Goal: Task Accomplishment & Management: Complete application form

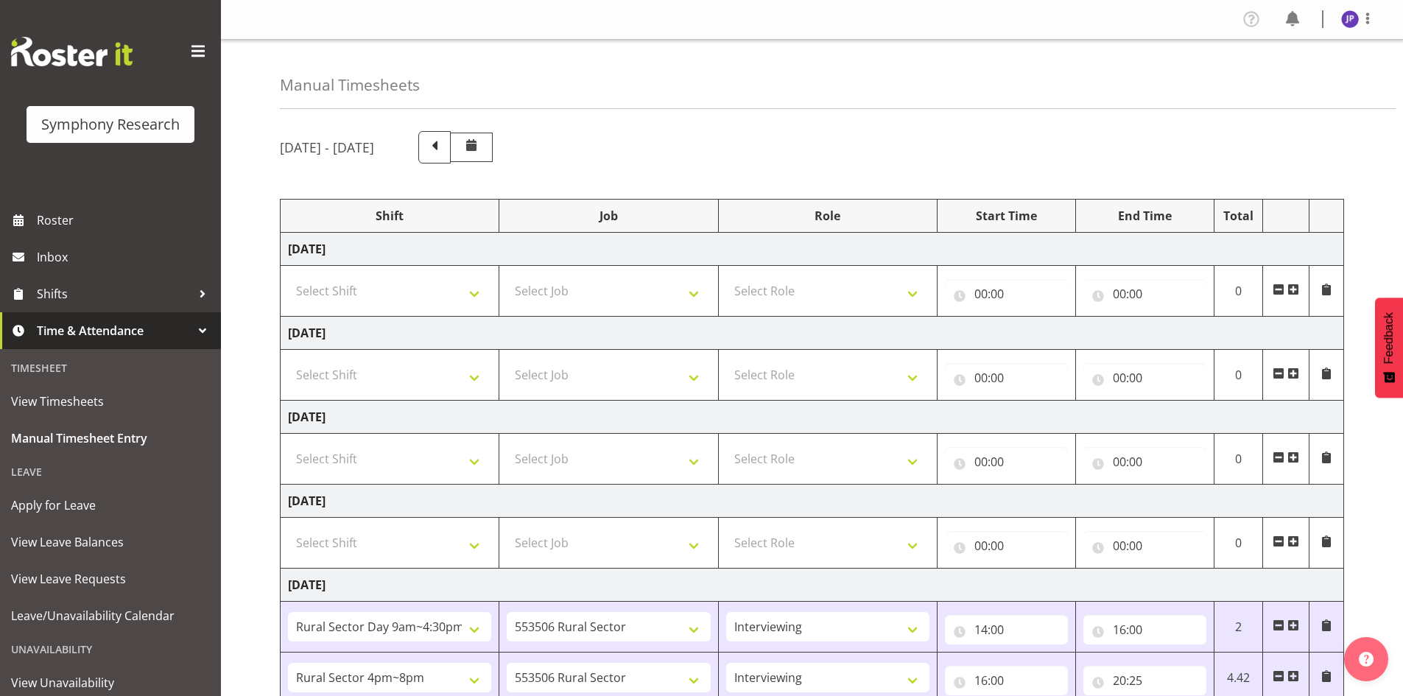
select select "81561"
select select "10587"
select select "47"
select select "81298"
select select "10587"
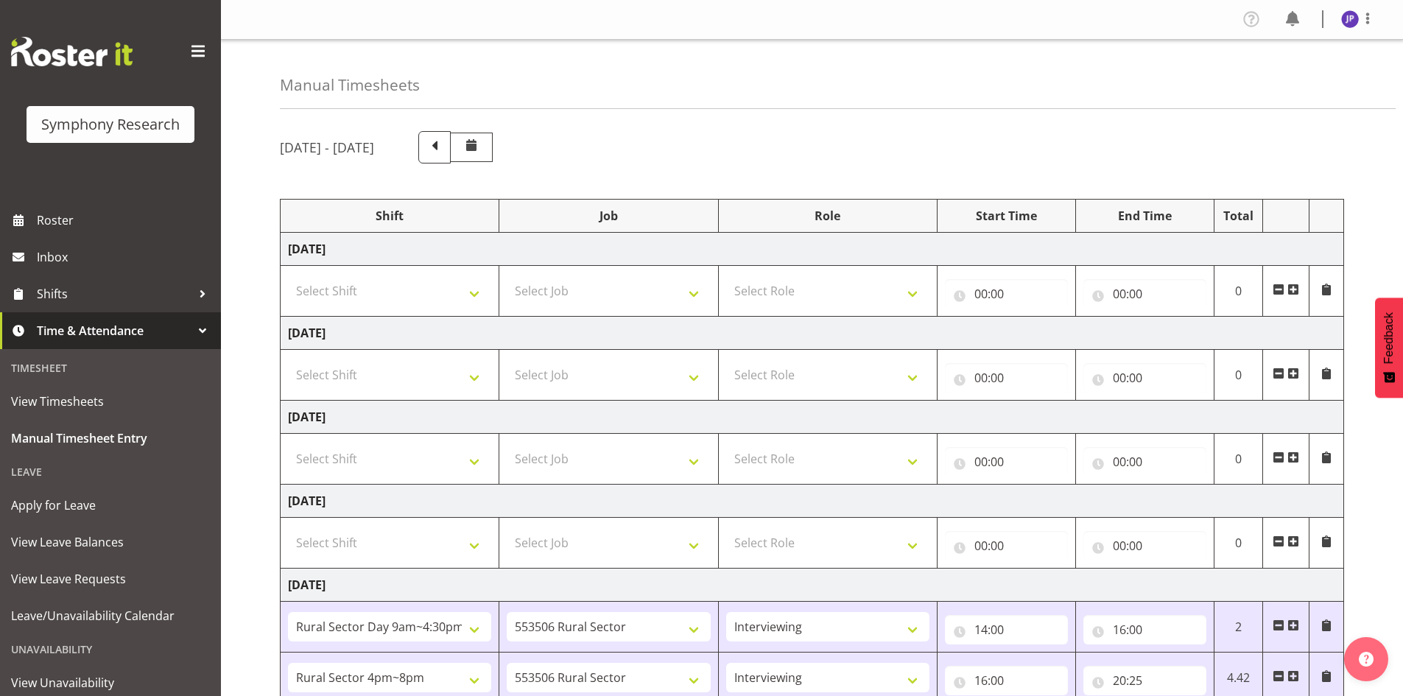
select select "47"
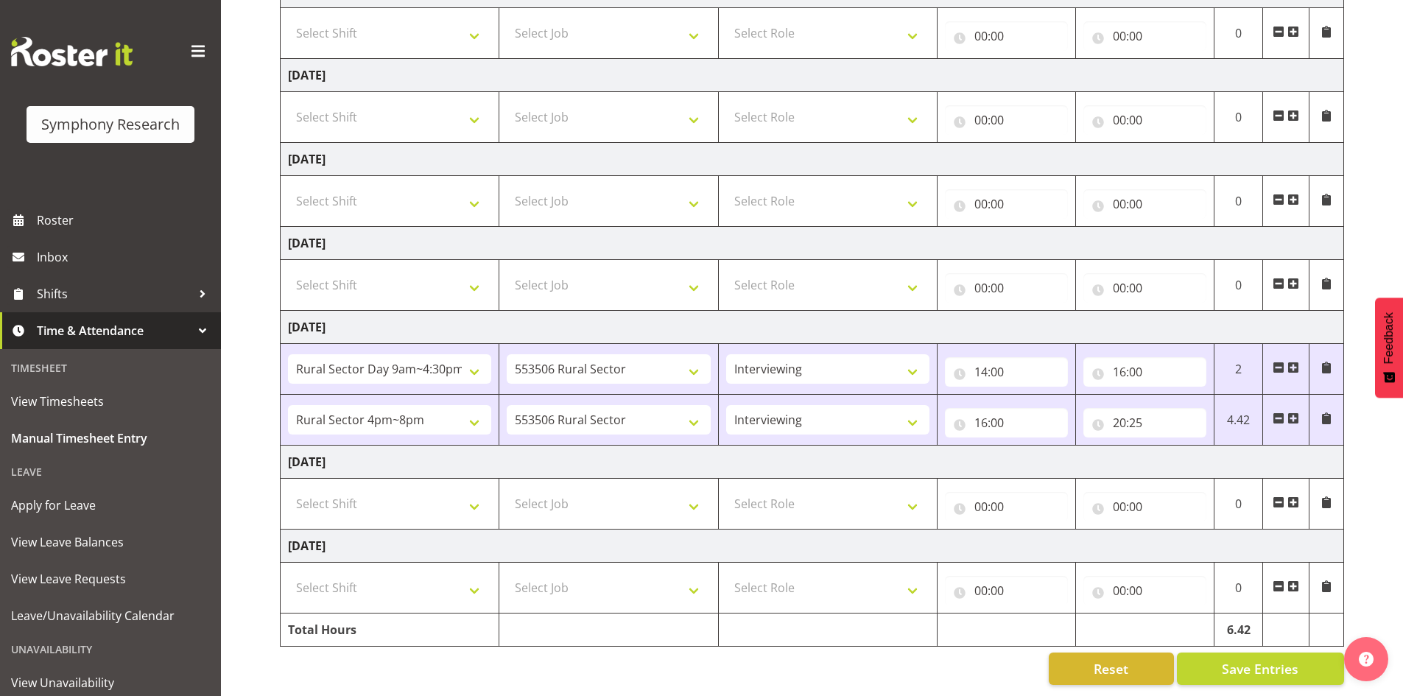
scroll to position [269, 0]
click at [474, 492] on select "Select Shift !!Weekend Residential (Roster IT Shift Label) *Business 9/10am ~ 4…" at bounding box center [389, 503] width 203 height 29
select select "81299"
click at [288, 489] on select "Select Shift !!Weekend Residential (Roster IT Shift Label) *Business 9/10am ~ 4…" at bounding box center [389, 503] width 203 height 29
click at [695, 495] on select "Select Job 550060 IF Admin 553492 World Poll Aus Wave 2 Main 2025 553493 World …" at bounding box center [608, 503] width 203 height 29
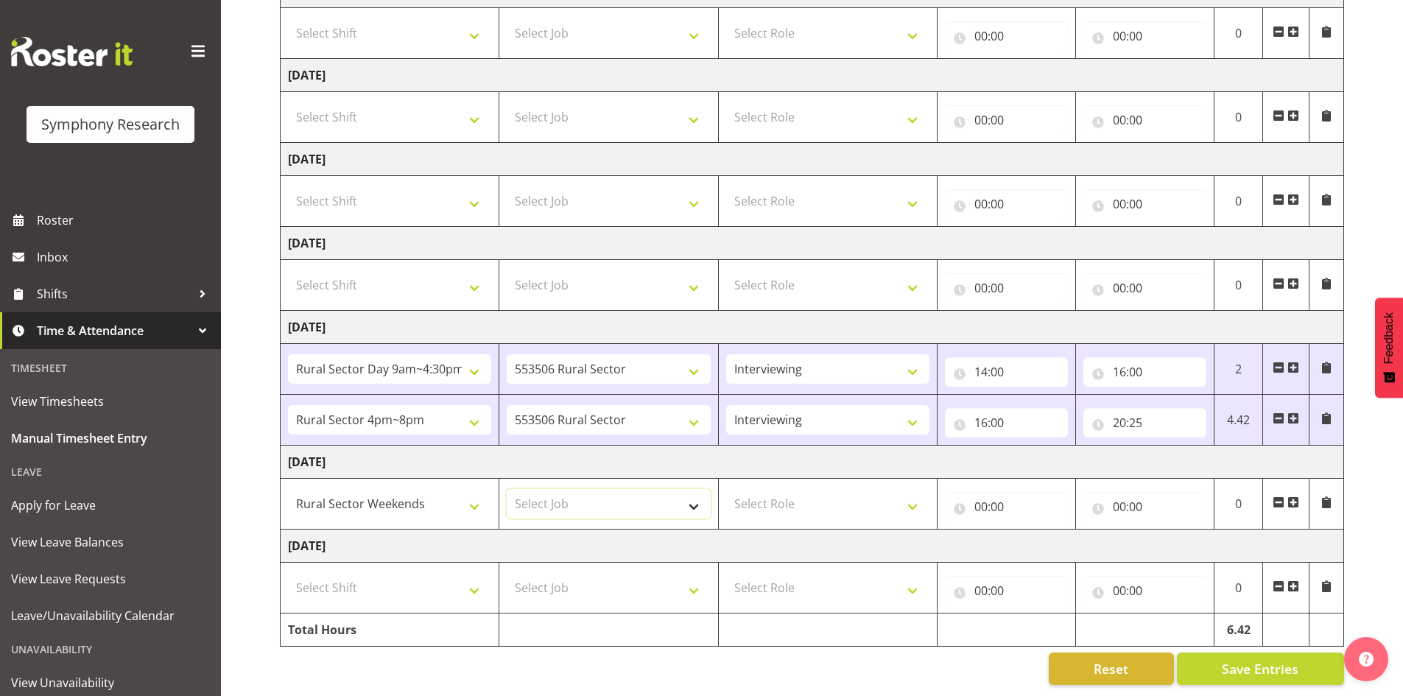
select select "10587"
click at [507, 489] on select "Select Job 550060 IF Admin 553492 World Poll Aus Wave 2 Main 2025 553493 World …" at bounding box center [608, 503] width 203 height 29
click at [910, 492] on select "Select Role Briefing Interviewing" at bounding box center [827, 503] width 203 height 29
select select "47"
click at [726, 489] on select "Select Role Briefing Interviewing" at bounding box center [827, 503] width 203 height 29
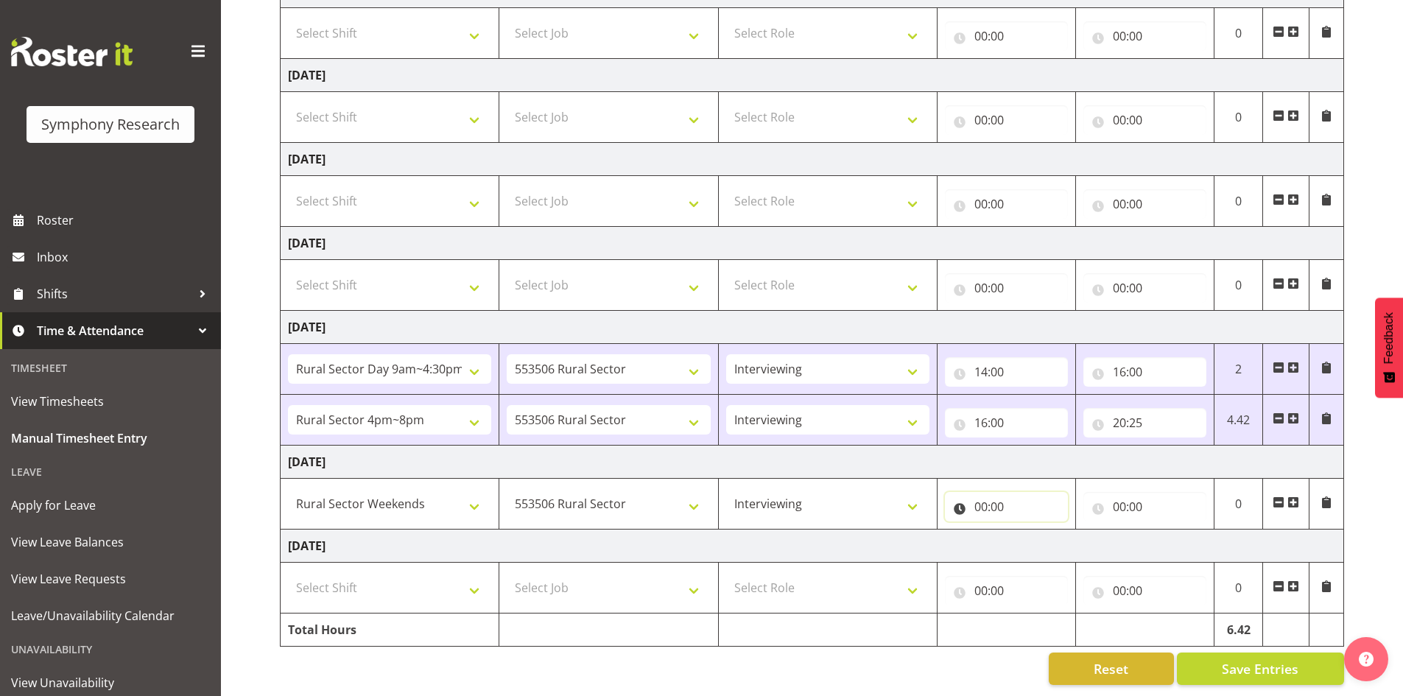
click at [982, 496] on input "00:00" at bounding box center [1006, 506] width 123 height 29
click at [1046, 530] on select "00 01 02 03 04 05 06 07 08 09 10 11 12 13 14 15 16 17 18 19 20 21 22 23" at bounding box center [1045, 544] width 33 height 29
select select "16"
click at [1029, 530] on select "00 01 02 03 04 05 06 07 08 09 10 11 12 13 14 15 16 17 18 19 20 21 22 23" at bounding box center [1045, 544] width 33 height 29
type input "16:00"
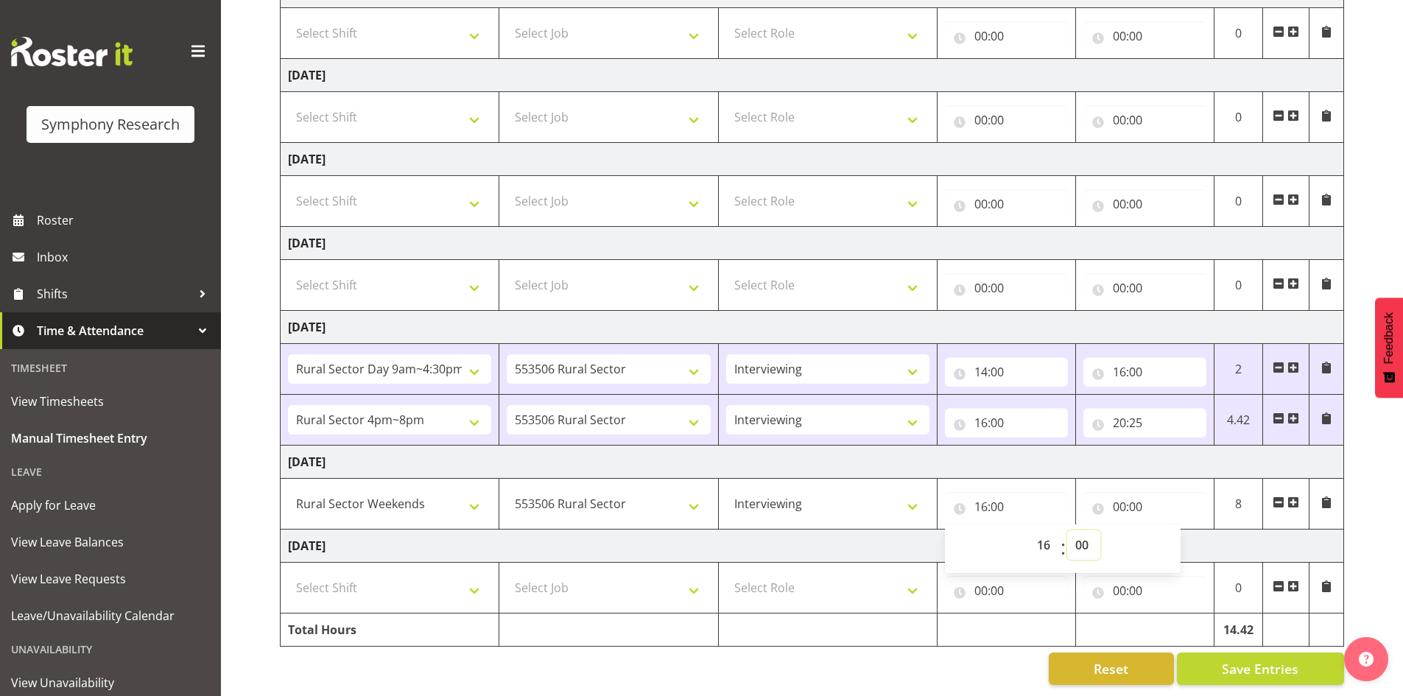
click at [1084, 536] on select "00 01 02 03 04 05 06 07 08 09 10 11 12 13 14 15 16 17 18 19 20 21 22 23 24 25 2…" at bounding box center [1083, 544] width 33 height 29
select select "10"
click at [1067, 530] on select "00 01 02 03 04 05 06 07 08 09 10 11 12 13 14 15 16 17 18 19 20 21 22 23 24 25 2…" at bounding box center [1083, 544] width 33 height 29
type input "16:10"
click at [988, 492] on input "16:10" at bounding box center [1006, 506] width 123 height 29
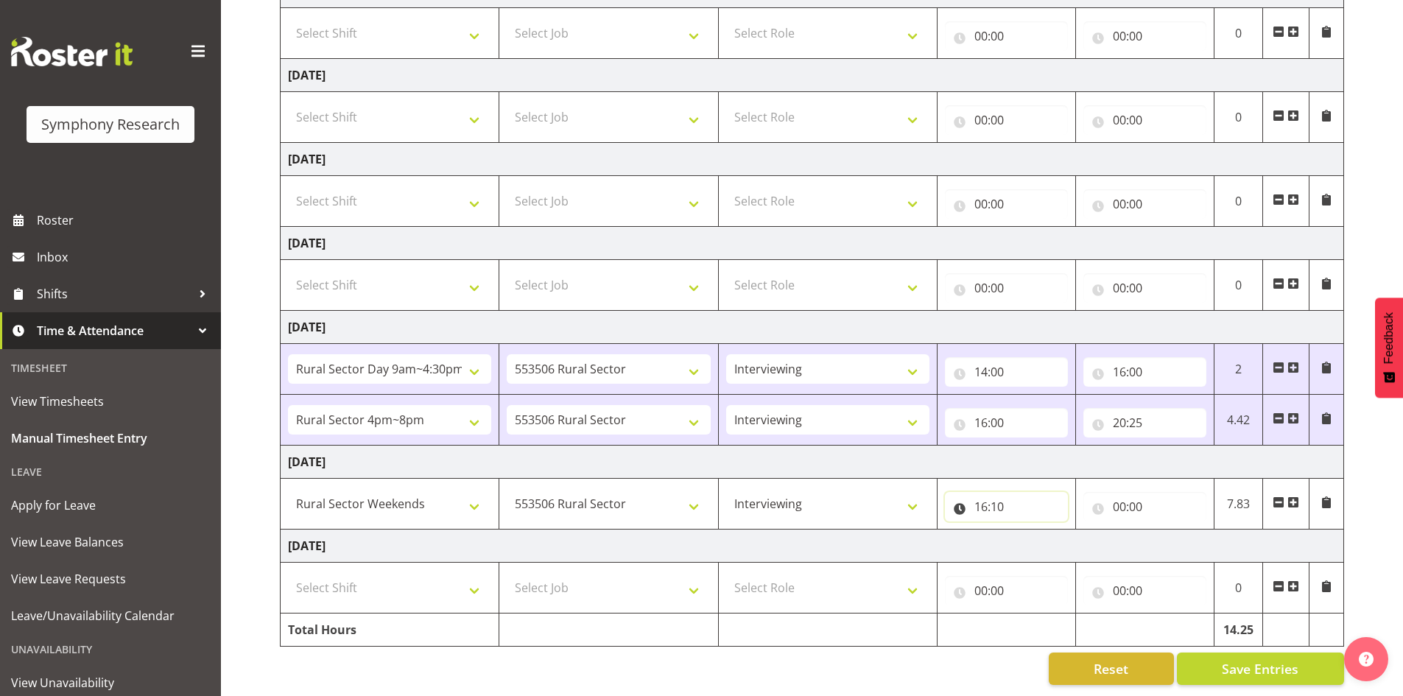
click at [989, 493] on input "16:10" at bounding box center [1006, 506] width 123 height 29
click at [1050, 534] on select "00 01 02 03 04 05 06 07 08 09 10 11 12 13 14 15 16 17 18 19 20 21 22 23" at bounding box center [1045, 544] width 33 height 29
select select "12"
click at [1029, 530] on select "00 01 02 03 04 05 06 07 08 09 10 11 12 13 14 15 16 17 18 19 20 21 22 23" at bounding box center [1045, 544] width 33 height 29
type input "12:10"
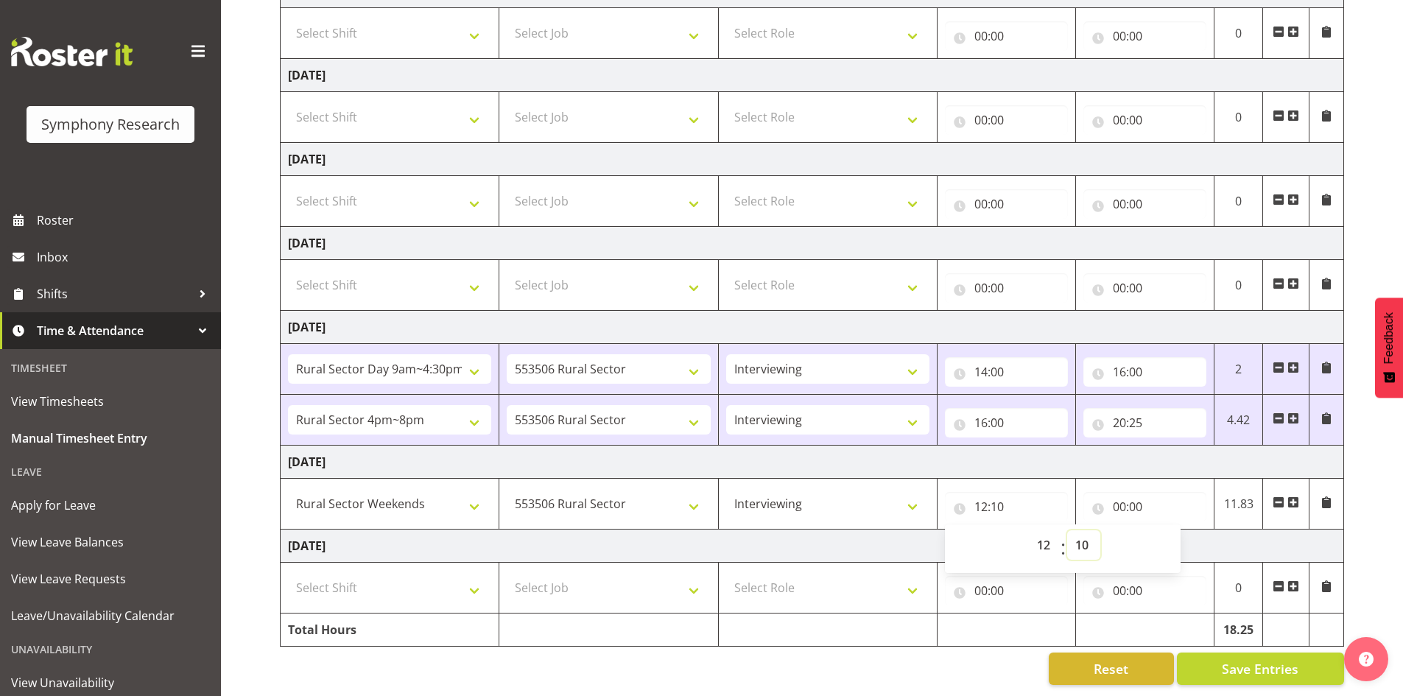
click at [1081, 535] on select "00 01 02 03 04 05 06 07 08 09 10 11 12 13 14 15 16 17 18 19 20 21 22 23 24 25 2…" at bounding box center [1083, 544] width 33 height 29
select select "0"
click at [1067, 530] on select "00 01 02 03 04 05 06 07 08 09 10 11 12 13 14 15 16 17 18 19 20 21 22 23 24 25 2…" at bounding box center [1083, 544] width 33 height 29
type input "12:00"
click at [1116, 499] on input "00:00" at bounding box center [1144, 506] width 123 height 29
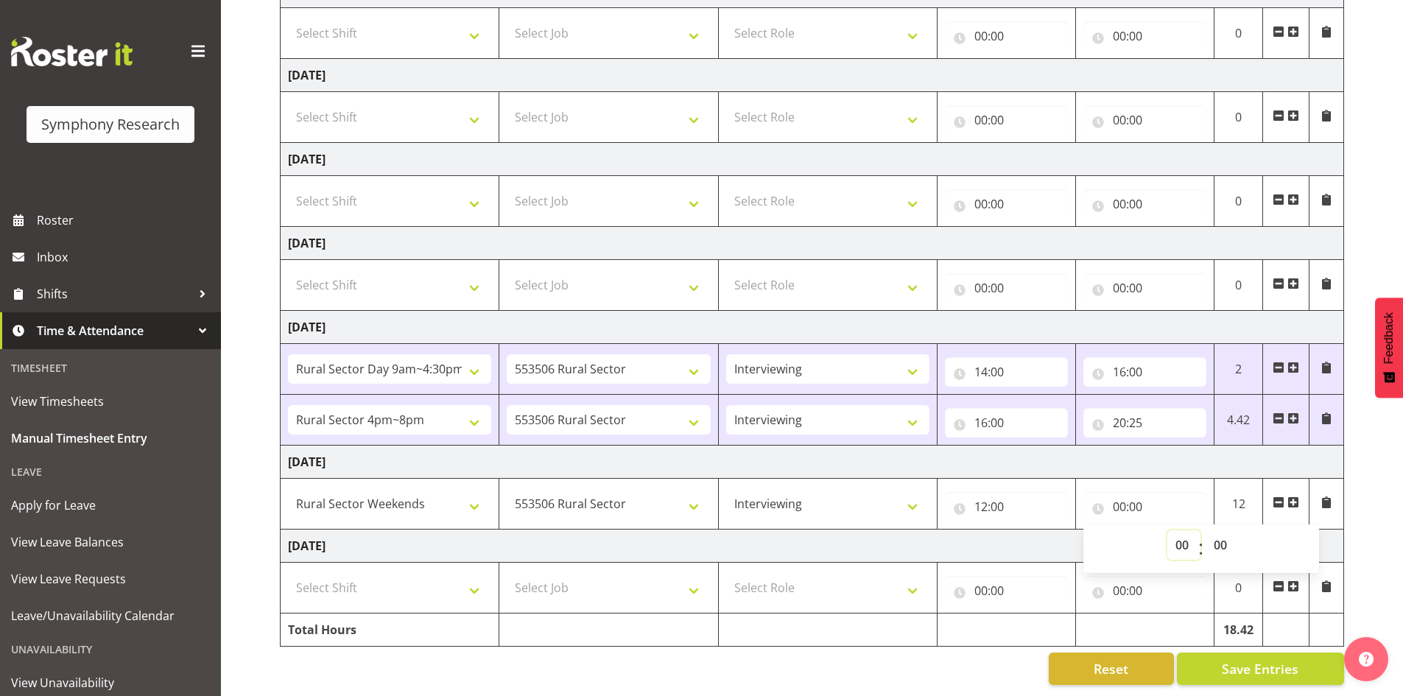
click at [1183, 538] on select "00 01 02 03 04 05 06 07 08 09 10 11 12 13 14 15 16 17 18 19 20 21 22 23" at bounding box center [1183, 544] width 33 height 29
select select "16"
click at [1167, 530] on select "00 01 02 03 04 05 06 07 08 09 10 11 12 13 14 15 16 17 18 19 20 21 22 23" at bounding box center [1183, 544] width 33 height 29
type input "16:00"
click at [1138, 496] on input "16:00" at bounding box center [1144, 506] width 123 height 29
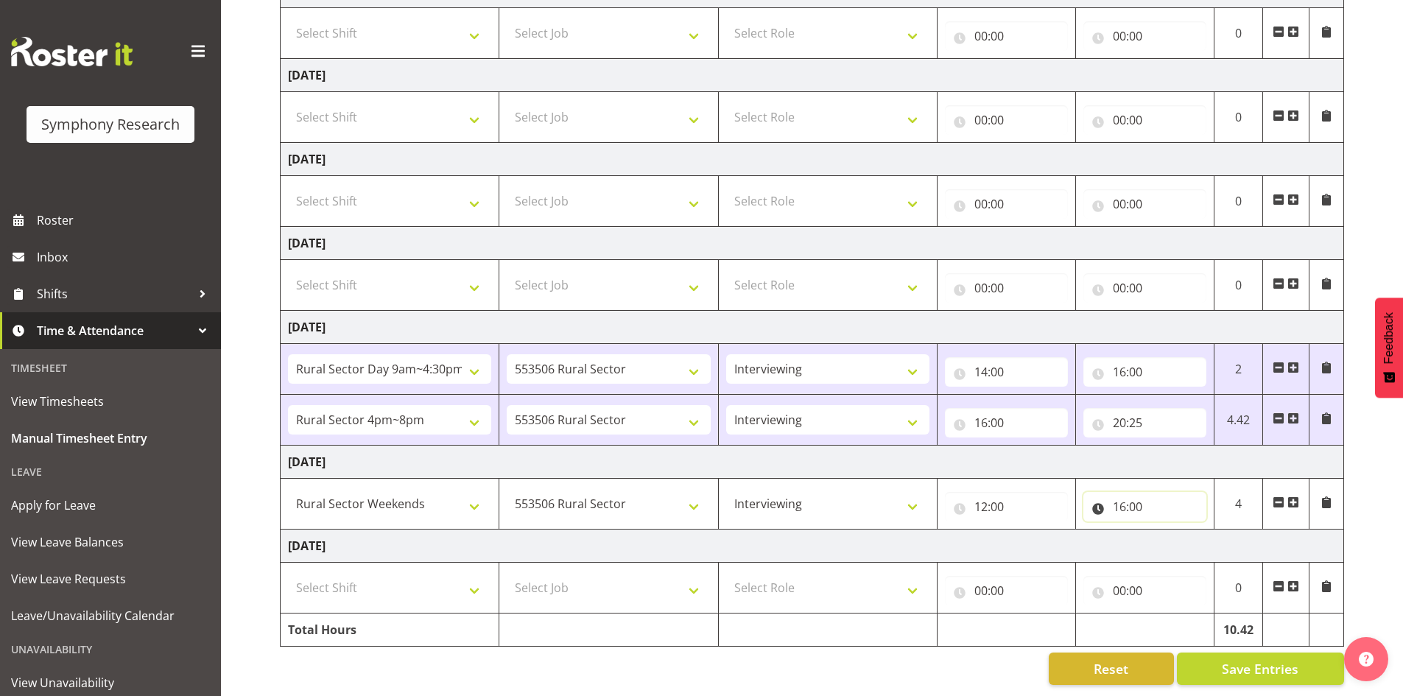
click at [1135, 497] on input "16:00" at bounding box center [1144, 506] width 123 height 29
click at [1222, 531] on select "00 01 02 03 04 05 06 07 08 09 10 11 12 13 14 15 16 17 18 19 20 21 22 23 24 25 2…" at bounding box center [1222, 544] width 33 height 29
select select "10"
click at [1206, 530] on select "00 01 02 03 04 05 06 07 08 09 10 11 12 13 14 15 16 17 18 19 20 21 22 23 24 25 2…" at bounding box center [1222, 544] width 33 height 29
type input "16:10"
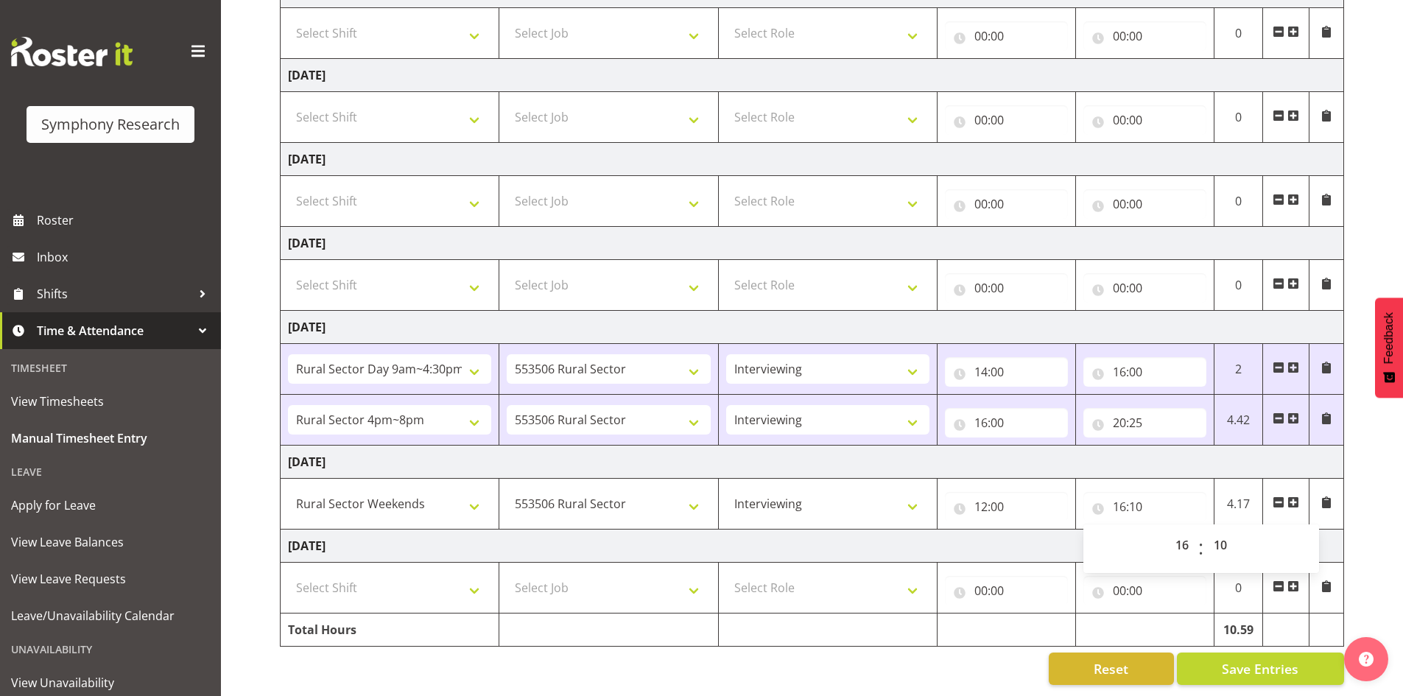
click at [1293, 496] on span at bounding box center [1293, 502] width 12 height 12
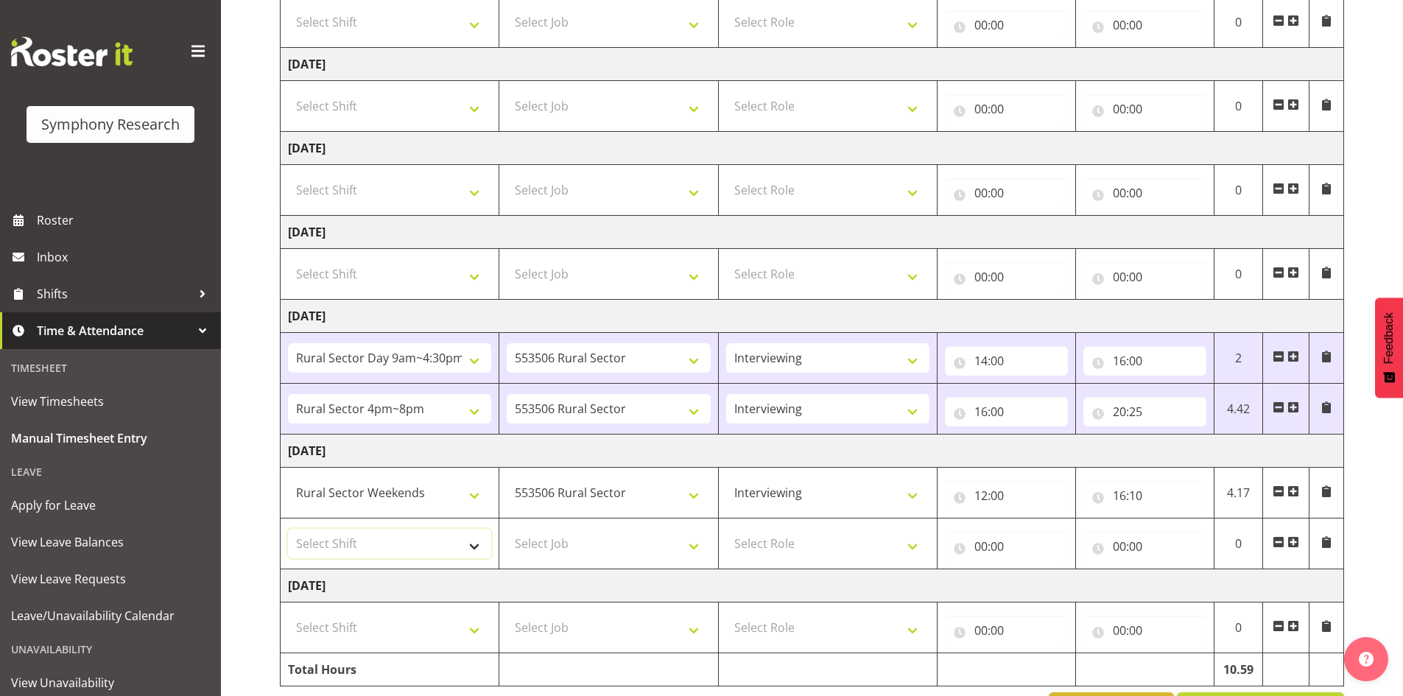
click at [477, 549] on select "Select Shift !!Weekend Residential (Roster IT Shift Label) *Business 9/10am ~ 4…" at bounding box center [389, 543] width 203 height 29
select select "81299"
click at [288, 529] on select "Select Shift !!Weekend Residential (Roster IT Shift Label) *Business 9/10am ~ 4…" at bounding box center [389, 543] width 203 height 29
click at [696, 546] on select "Select Job 550060 IF Admin 553492 World Poll Aus Wave 2 Main 2025 553493 World …" at bounding box center [608, 543] width 203 height 29
select select "10587"
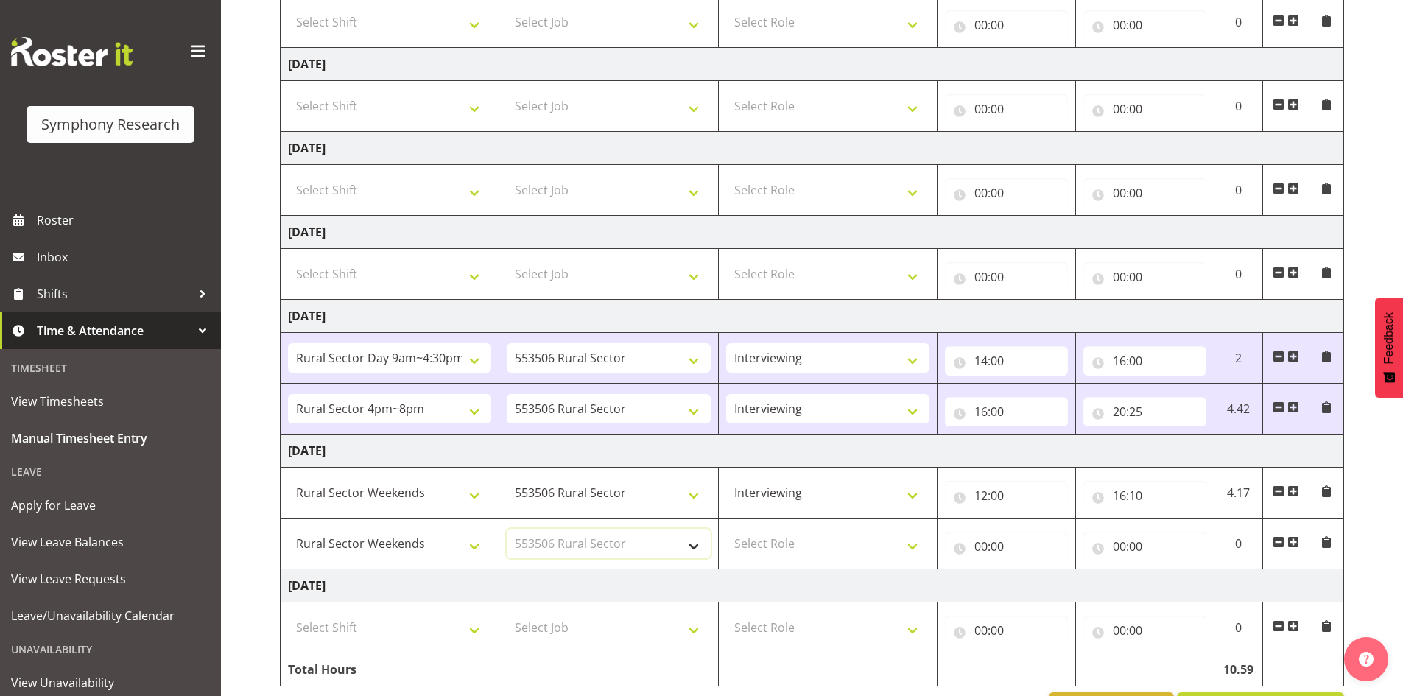
click at [507, 529] on select "Select Job 550060 IF Admin 553492 World Poll Aus Wave 2 Main 2025 553493 World …" at bounding box center [608, 543] width 203 height 29
click at [915, 548] on select "Select Role Briefing Interviewing" at bounding box center [827, 543] width 203 height 29
select select "47"
click at [726, 529] on select "Select Role Briefing Interviewing" at bounding box center [827, 543] width 203 height 29
click at [1014, 545] on input "00:00" at bounding box center [1006, 546] width 123 height 29
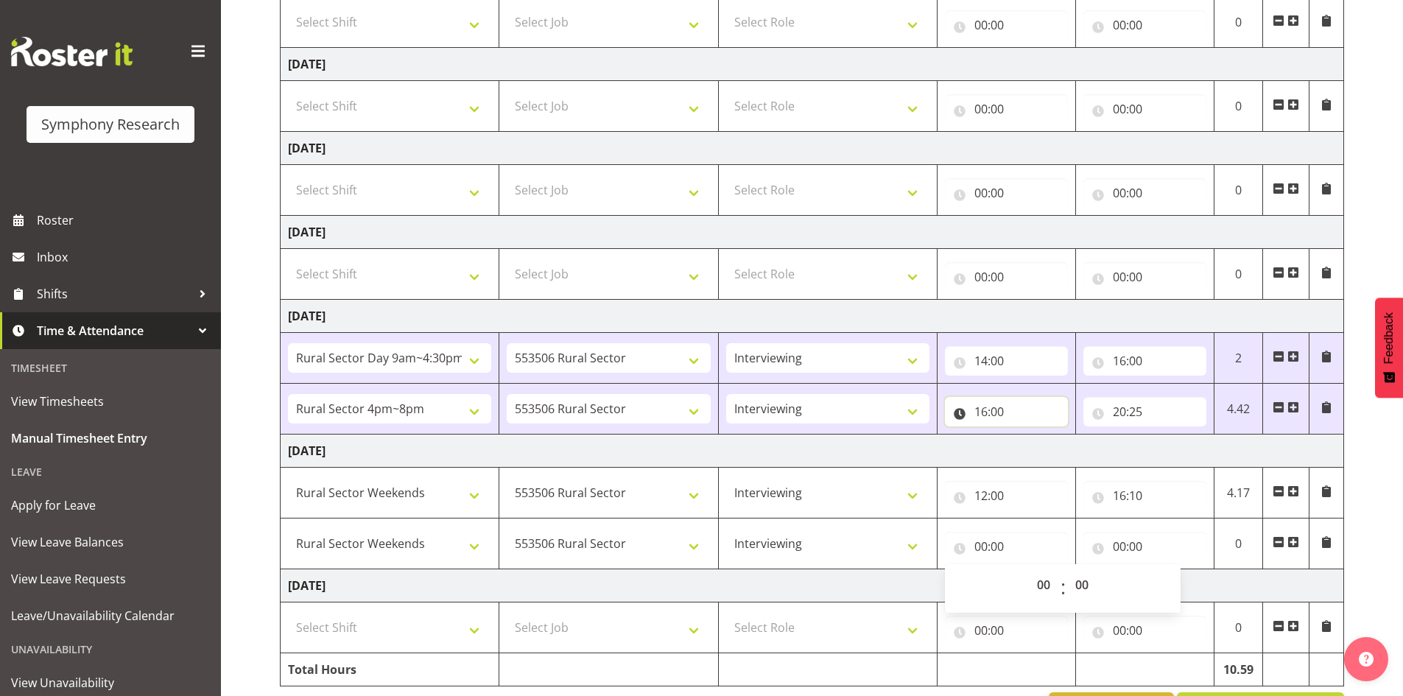
click at [999, 408] on input "16:00" at bounding box center [1006, 411] width 123 height 29
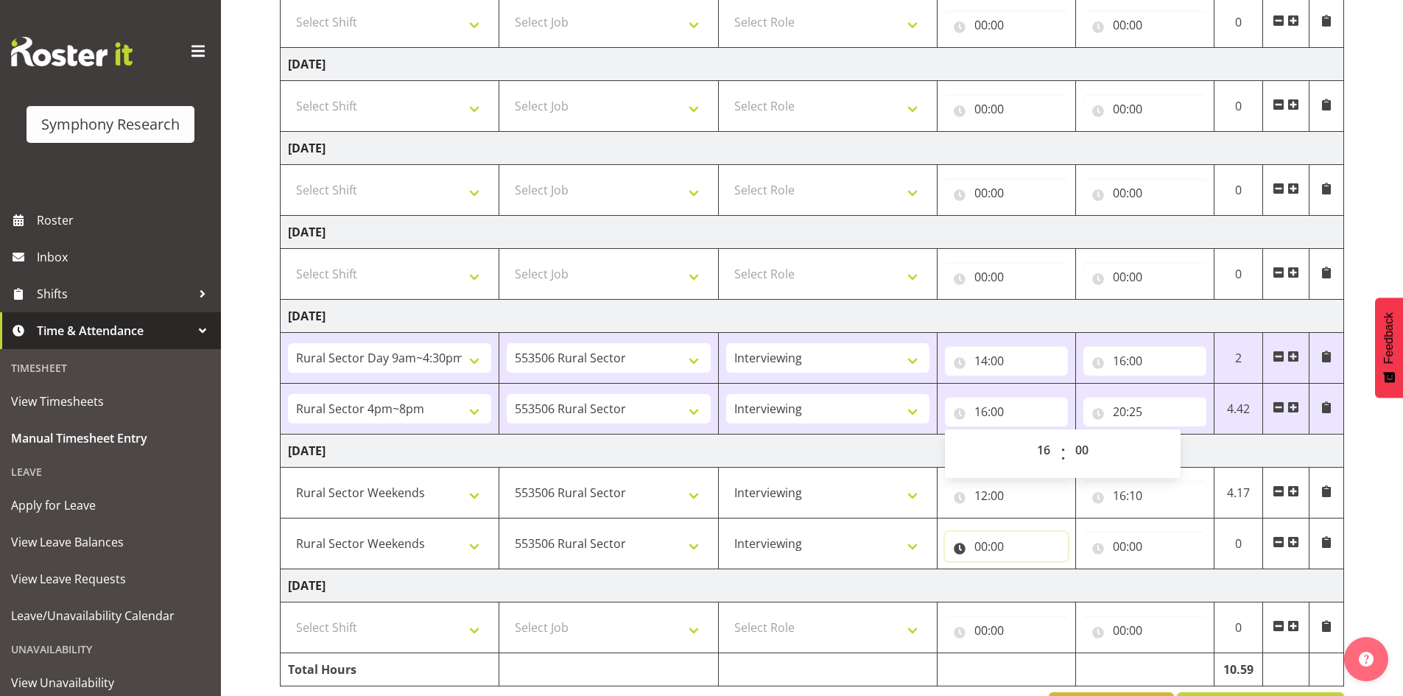
click at [999, 550] on input "00:00" at bounding box center [1006, 546] width 123 height 29
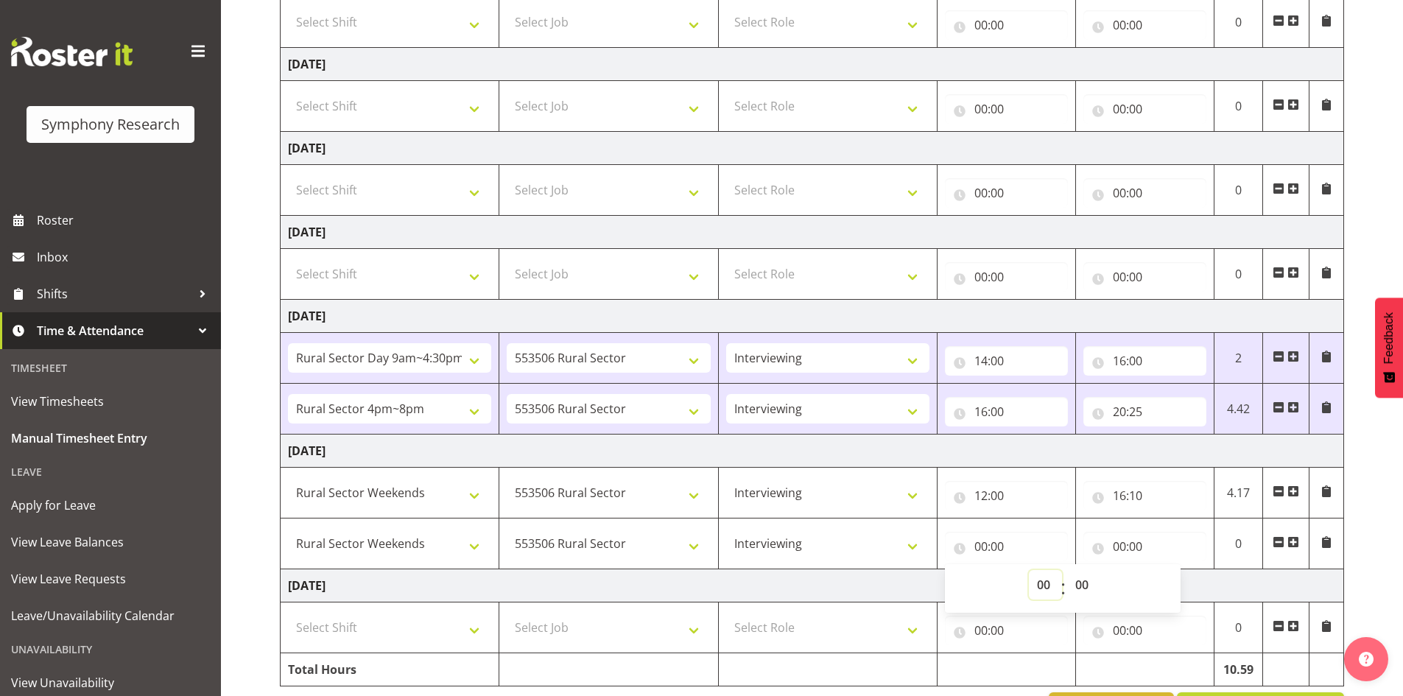
click at [1046, 585] on select "00 01 02 03 04 05 06 07 08 09 10 11 12 13 14 15 16 17 18 19 20 21 22 23" at bounding box center [1045, 584] width 33 height 29
select select "16"
click at [1029, 570] on select "00 01 02 03 04 05 06 07 08 09 10 11 12 13 14 15 16 17 18 19 20 21 22 23" at bounding box center [1045, 584] width 33 height 29
type input "16:00"
click at [1081, 587] on select "00 01 02 03 04 05 06 07 08 09 10 11 12 13 14 15 16 17 18 19 20 21 22 23 24 25 2…" at bounding box center [1083, 584] width 33 height 29
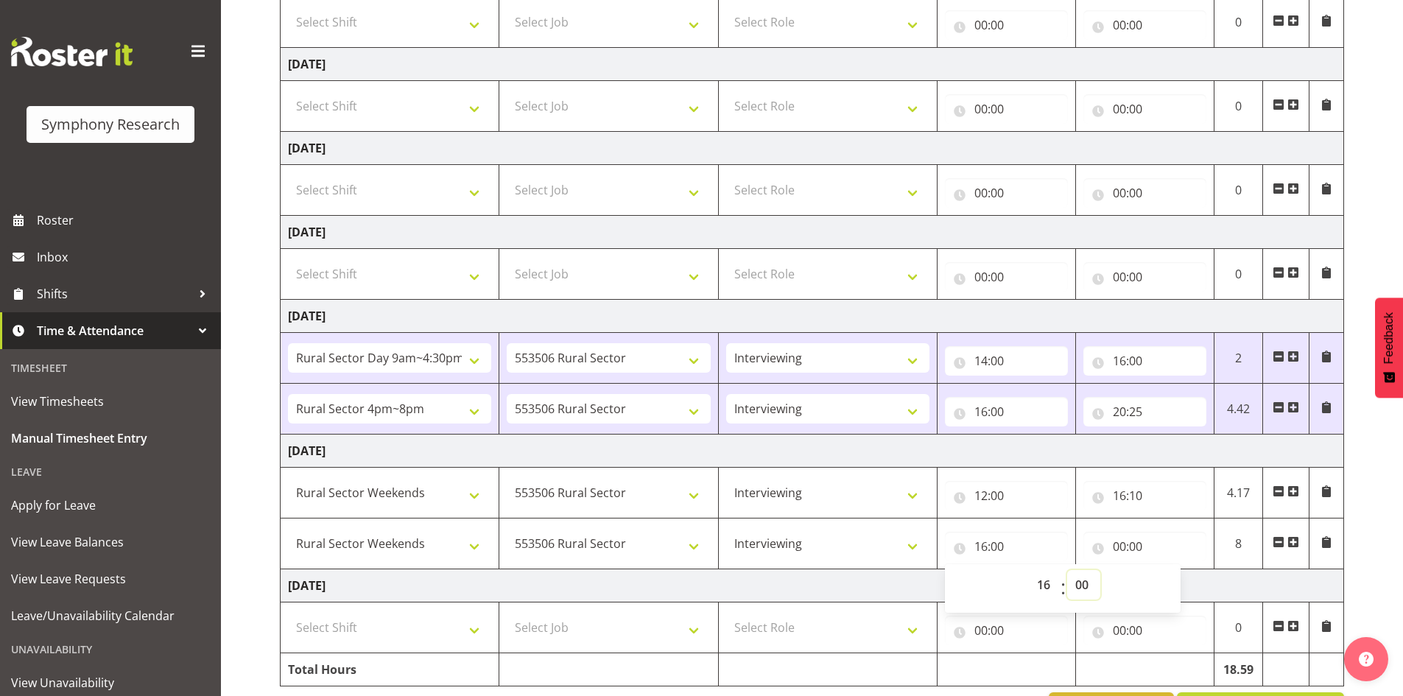
select select "40"
click at [1067, 570] on select "00 01 02 03 04 05 06 07 08 09 10 11 12 13 14 15 16 17 18 19 20 21 22 23 24 25 2…" at bounding box center [1083, 584] width 33 height 29
type input "16:40"
click at [1138, 543] on input "00:00" at bounding box center [1144, 546] width 123 height 29
click at [1123, 549] on input "00:00" at bounding box center [1144, 546] width 123 height 29
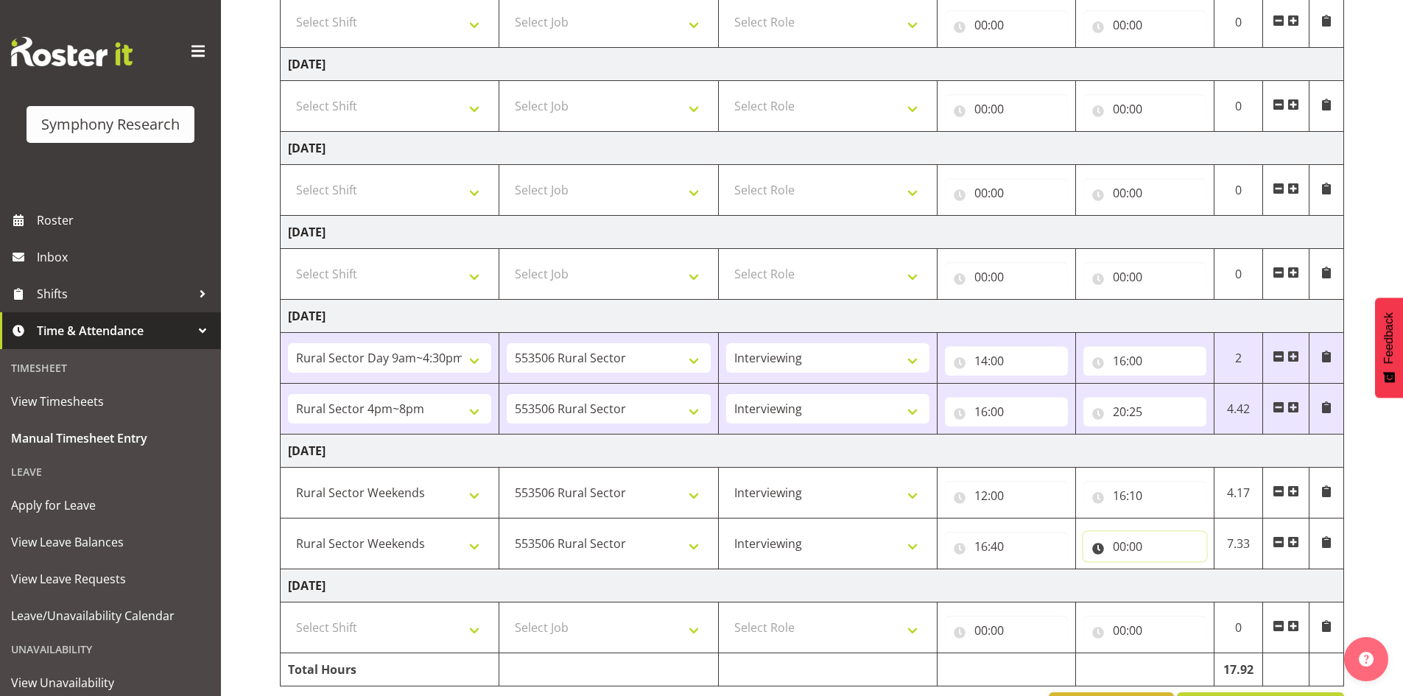
click at [1120, 549] on input "00:00" at bounding box center [1144, 546] width 123 height 29
click at [1183, 583] on select "00 01 02 03 04 05 06 07 08 09 10 11 12 13 14 15 16 17 18 19 20 21 22 23" at bounding box center [1183, 584] width 33 height 29
select select "19"
click at [1167, 570] on select "00 01 02 03 04 05 06 07 08 09 10 11 12 13 14 15 16 17 18 19 20 21 22 23" at bounding box center [1183, 584] width 33 height 29
type input "19:00"
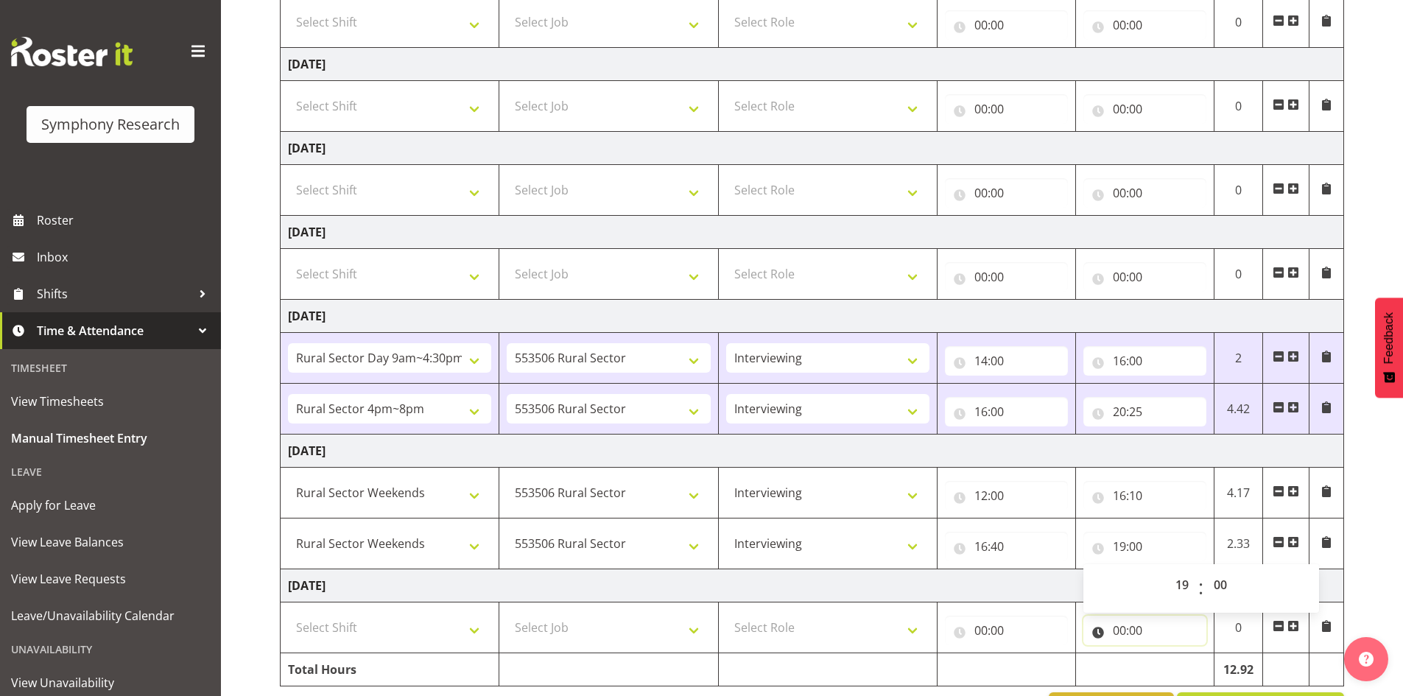
click at [1175, 630] on input "00:00" at bounding box center [1144, 630] width 123 height 29
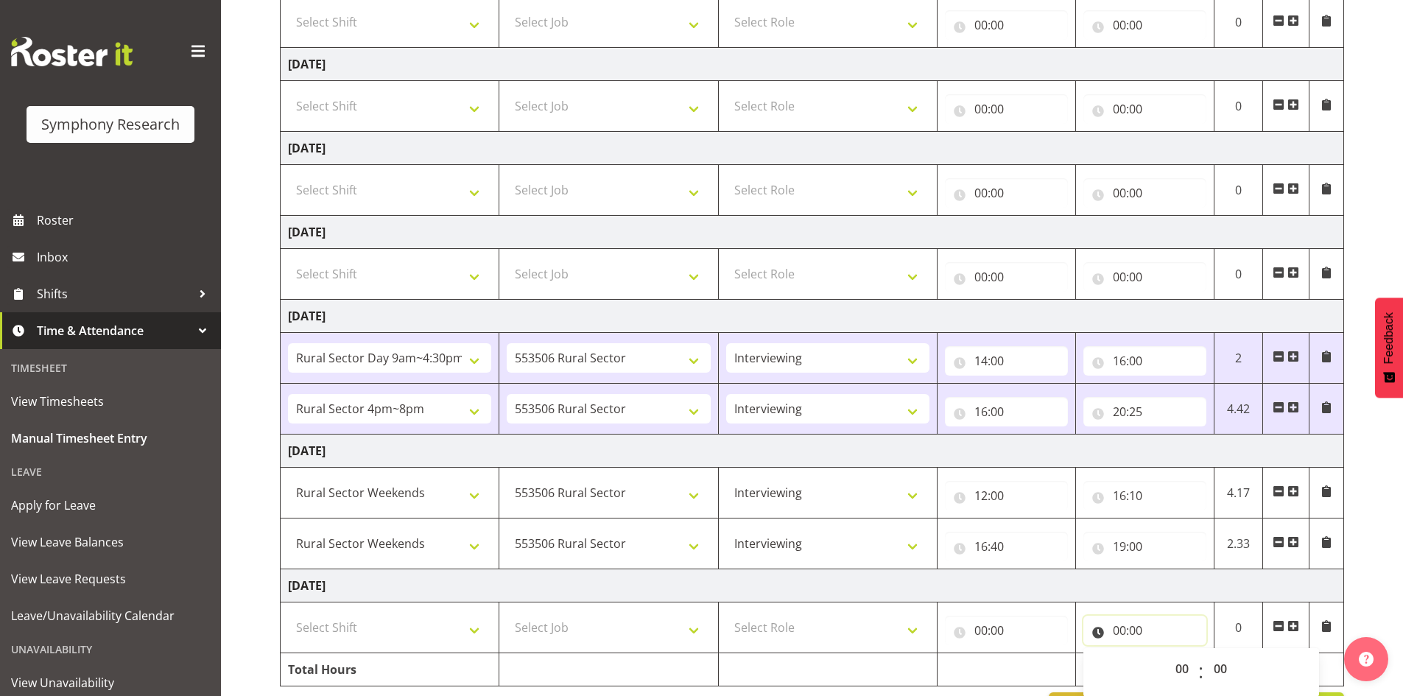
scroll to position [320, 0]
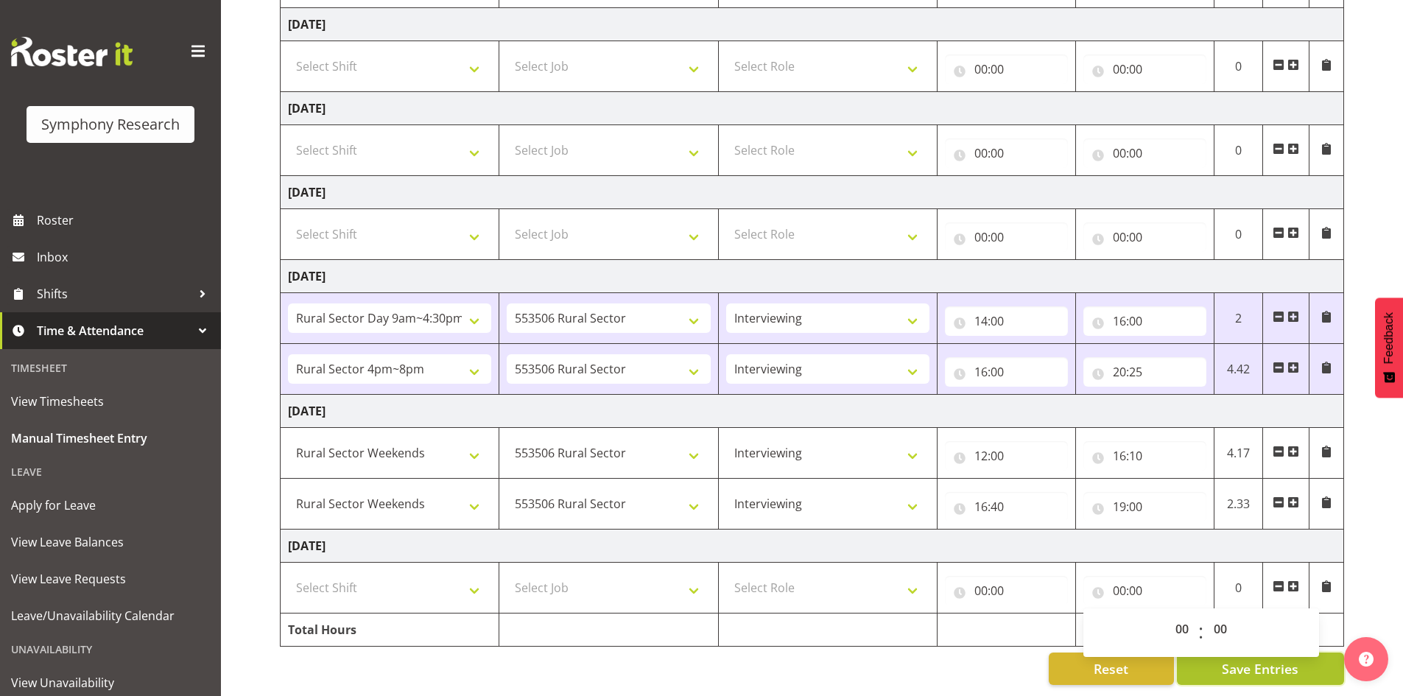
click at [1248, 664] on span "Save Entries" at bounding box center [1260, 668] width 77 height 19
